Goal: Information Seeking & Learning: Find specific fact

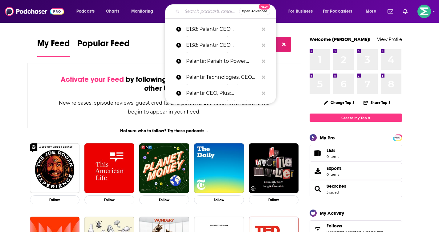
click at [200, 10] on input "Search podcasts, credits, & more..." at bounding box center [210, 11] width 57 height 10
paste input "[URL][DOMAIN_NAME]"
type input "[URL][DOMAIN_NAME]"
paste input "Palantir CTO [PERSON_NAME] on the 18 Theses of "The Defense Reformation" –"
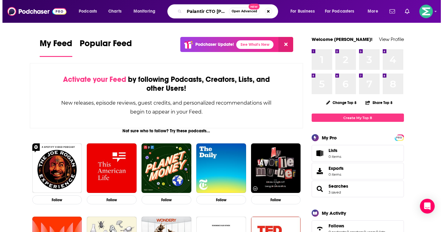
scroll to position [0, 134]
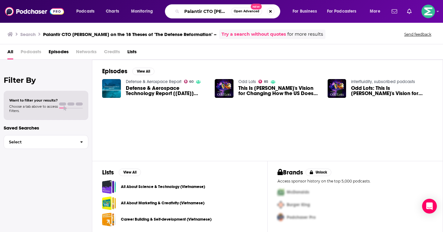
click at [207, 11] on input "Palantir CTO [PERSON_NAME] on the 18 Theses of "The Defense Reformation" –" at bounding box center [206, 11] width 49 height 10
type input "[PERSON_NAME]"
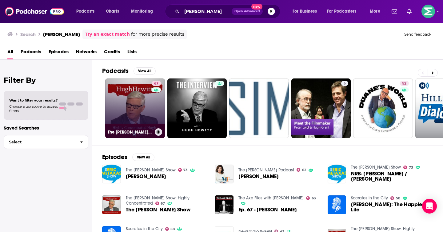
click at [149, 109] on link "67 The [PERSON_NAME] Show: Highly Concentrated" at bounding box center [135, 108] width 60 height 60
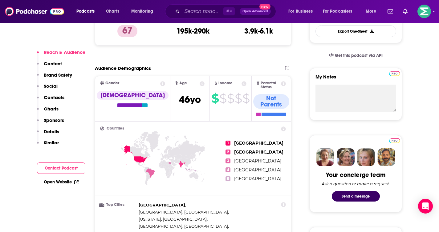
scroll to position [49, 0]
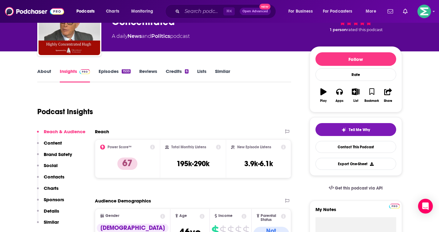
click at [107, 74] on link "Episodes 1533" at bounding box center [114, 75] width 32 height 14
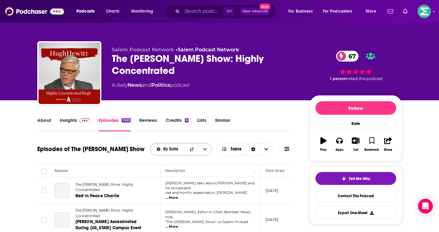
click at [204, 146] on button "open menu" at bounding box center [204, 149] width 13 height 12
click at [204, 150] on icon "close menu" at bounding box center [205, 149] width 4 height 4
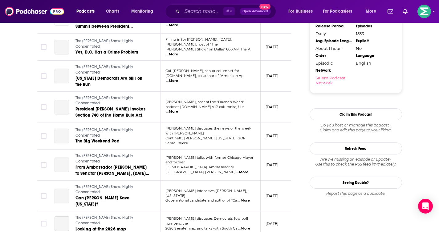
scroll to position [692, 0]
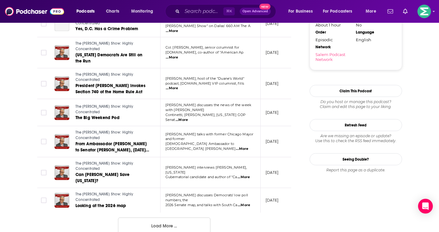
click at [178, 218] on button "Load More ..." at bounding box center [164, 226] width 92 height 17
click at [190, 13] on input "Search podcasts, credits, & more..." at bounding box center [202, 11] width 41 height 10
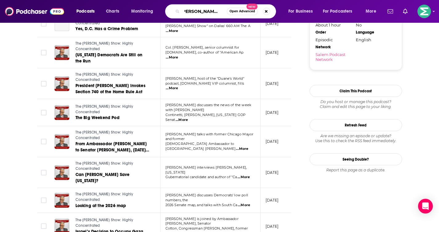
type input "[PERSON_NAME]"
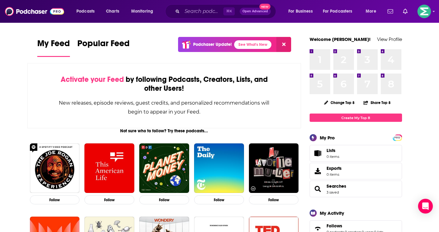
click at [216, 16] on div "⌘ K Open Advanced New" at bounding box center [220, 11] width 111 height 14
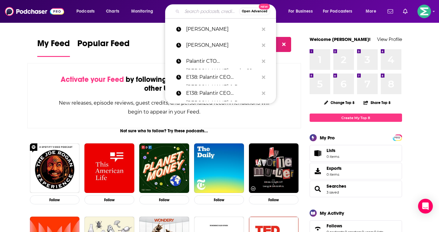
click at [209, 12] on input "Search podcasts, credits, & more..." at bounding box center [210, 11] width 57 height 10
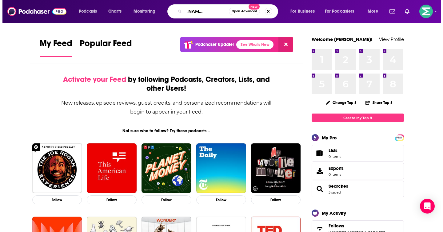
scroll to position [0, 25]
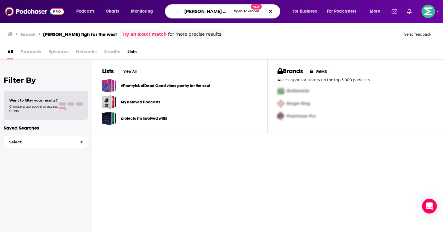
click at [188, 12] on input "akex karp's figh for the west" at bounding box center [206, 11] width 49 height 10
type input "alex karp's figh for the west"
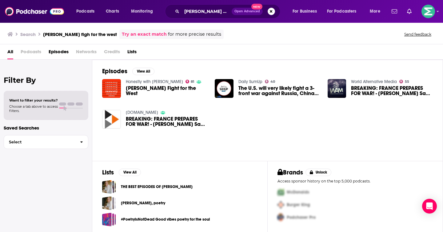
click at [160, 91] on span "Alex Karp’s Fight for the West" at bounding box center [167, 91] width 82 height 10
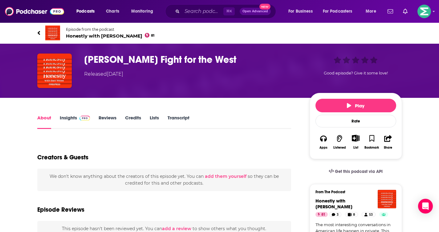
drag, startPoint x: 177, startPoint y: 75, endPoint x: 73, endPoint y: 72, distance: 104.1
click at [73, 72] on div "Alex Karp’s Fight for the West Released Saturday, 15th March 2025 Good episode?…" at bounding box center [219, 71] width 364 height 34
click at [123, 71] on div "Released Saturday, 15th March 2025" at bounding box center [103, 73] width 39 height 7
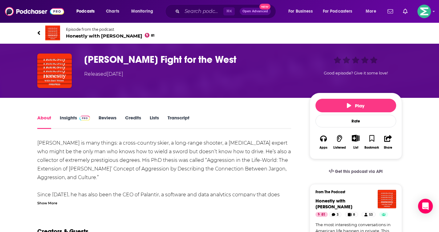
click at [73, 120] on link "Insights" at bounding box center [75, 122] width 30 height 14
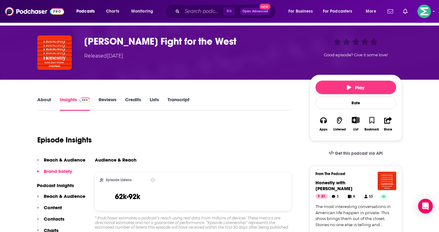
scroll to position [52, 0]
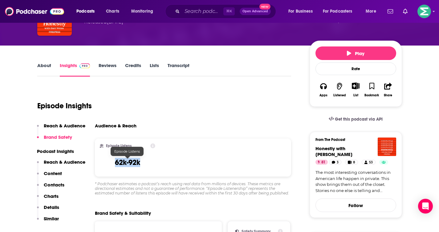
drag, startPoint x: 144, startPoint y: 157, endPoint x: 148, endPoint y: 164, distance: 7.8
click at [148, 164] on div "Episode Listens 62k-92k" at bounding box center [128, 157] width 56 height 28
copy h3 "62k-92k"
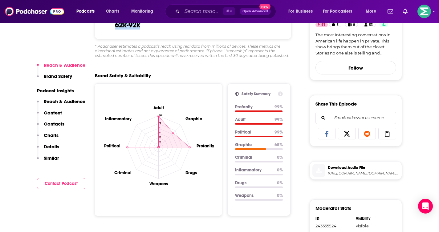
scroll to position [355, 0]
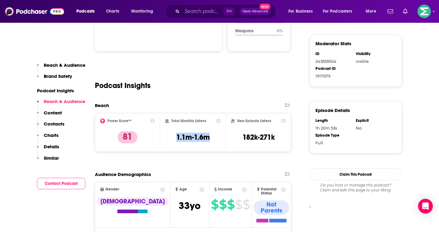
drag, startPoint x: 221, startPoint y: 136, endPoint x: 165, endPoint y: 137, distance: 56.6
click at [165, 137] on div "Total Monthly Listens 1.1m-1.6m" at bounding box center [193, 132] width 66 height 39
copy h3 "1.1m-1.6m"
click at [281, 138] on div "New Episode Listens 182k-271k" at bounding box center [258, 132] width 55 height 28
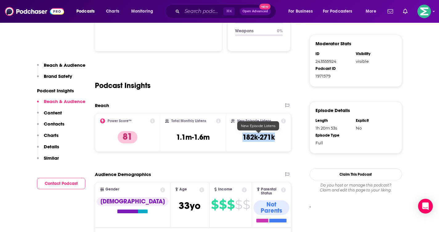
drag, startPoint x: 269, startPoint y: 139, endPoint x: 240, endPoint y: 139, distance: 28.3
click at [240, 139] on div "New Episode Listens 182k-271k" at bounding box center [258, 132] width 55 height 28
copy h3 "182k-271k"
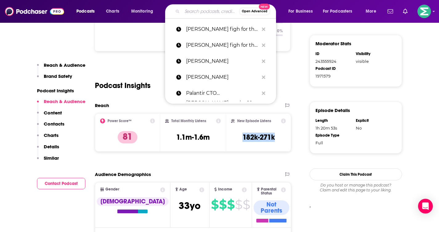
click at [205, 13] on input "Search podcasts, credits, & more..." at bounding box center [210, 11] width 57 height 10
paste input "Palantir CEO Alex Karp: Why the West is Destroying Itself, Data Empire, Skeptic…"
type input "Palantir CEO Alex Karp: Why the West is Destroying Itself, Data Empire, Skeptic…"
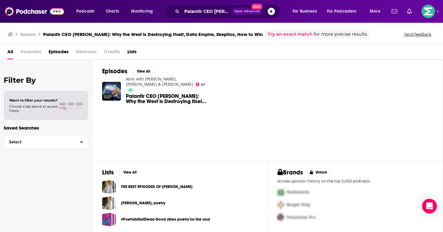
click at [166, 96] on span "Palantir CEO Alex Karp: Why the West is Destroying Itself, Data Empire, Skeptic…" at bounding box center [167, 99] width 82 height 10
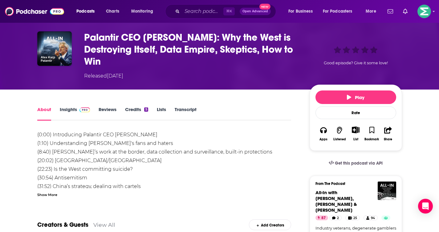
scroll to position [56, 0]
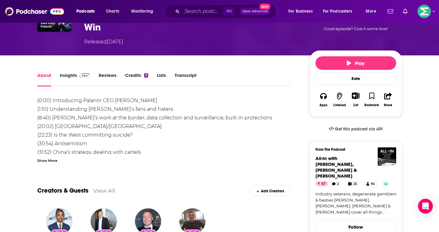
click at [47, 160] on div "Show More" at bounding box center [47, 160] width 20 height 6
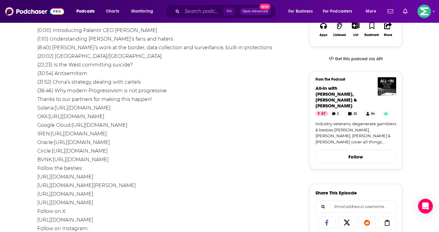
scroll to position [78, 0]
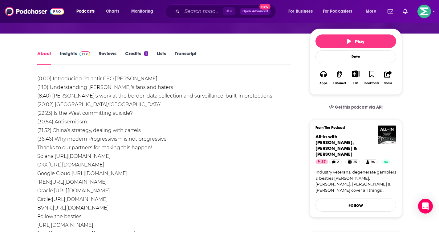
drag, startPoint x: 50, startPoint y: 86, endPoint x: 167, endPoint y: 143, distance: 129.9
click at [167, 143] on div "(0:00) Introducing Palantir CEO Alex Karp (1:10) Understanding Palantir's fans …" at bounding box center [164, 220] width 254 height 293
click at [66, 89] on div "(0:00) Introducing Palantir CEO Alex Karp (1:10) Understanding Palantir's fans …" at bounding box center [164, 220] width 254 height 293
drag, startPoint x: 54, startPoint y: 78, endPoint x: 174, endPoint y: 142, distance: 136.3
click at [174, 142] on div "(0:00) Introducing Palantir CEO Alex Karp (1:10) Understanding Palantir's fans …" at bounding box center [164, 220] width 254 height 293
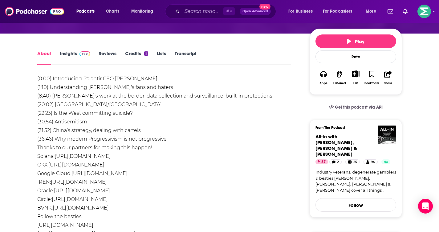
copy div "ntroducing Palantir CEO Alex Karp (1:10) Understanding Palantir's fans and hate…"
click at [76, 58] on link "Insights" at bounding box center [75, 57] width 30 height 14
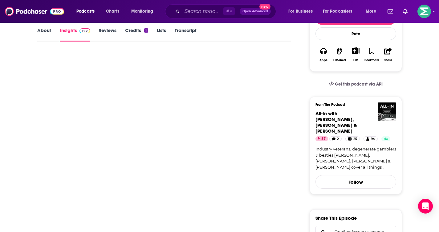
scroll to position [113, 0]
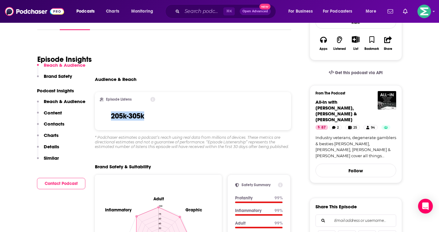
drag, startPoint x: 148, startPoint y: 116, endPoint x: 106, endPoint y: 112, distance: 42.0
click at [106, 112] on div "Episode Listens 205k-305k" at bounding box center [128, 111] width 56 height 28
copy h3 "205k-305k"
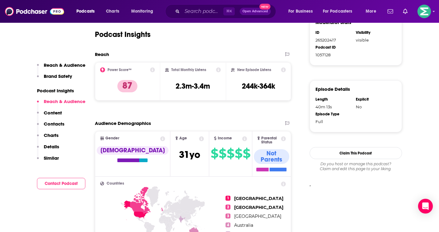
scroll to position [426, 0]
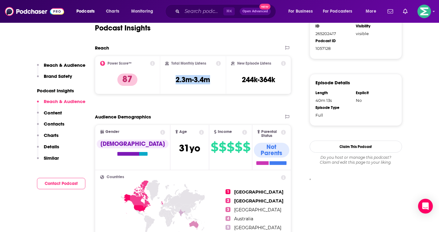
drag, startPoint x: 208, startPoint y: 77, endPoint x: 167, endPoint y: 79, distance: 40.4
click at [167, 79] on div "Total Monthly Listens 2.3m-3.4m" at bounding box center [193, 75] width 56 height 28
copy h3 "2.3m-3.4m"
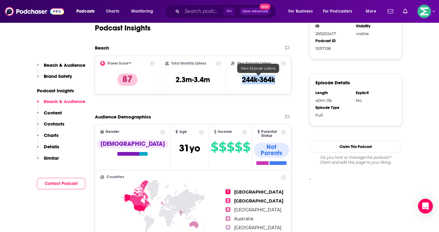
drag, startPoint x: 255, startPoint y: 79, endPoint x: 241, endPoint y: 80, distance: 13.9
click at [241, 80] on div "New Episode Listens 244k-364k" at bounding box center [258, 75] width 55 height 28
copy h3 "244k-364k"
